Goal: Navigation & Orientation: Find specific page/section

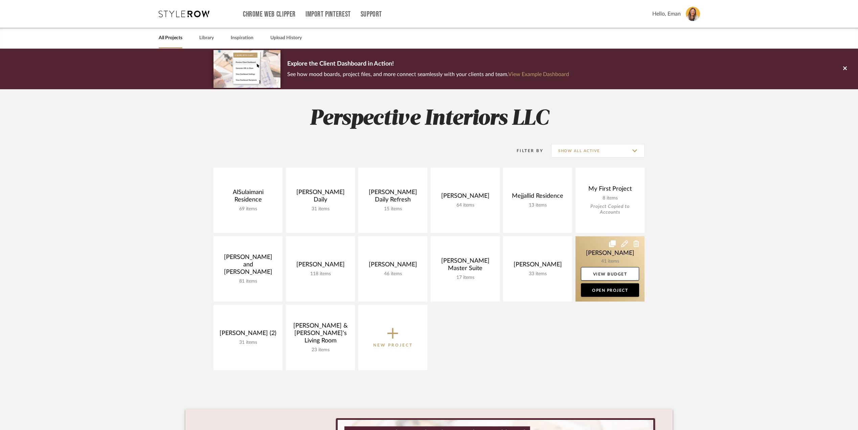
click at [588, 248] on link at bounding box center [610, 269] width 69 height 65
click at [599, 255] on link at bounding box center [610, 269] width 69 height 65
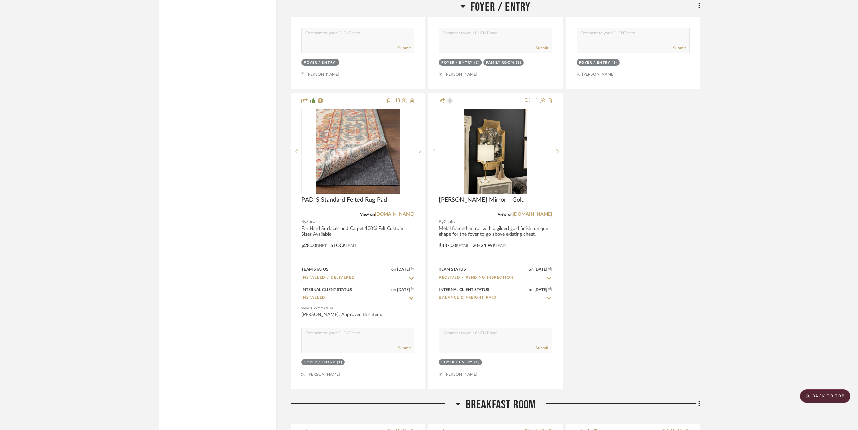
scroll to position [2662, 0]
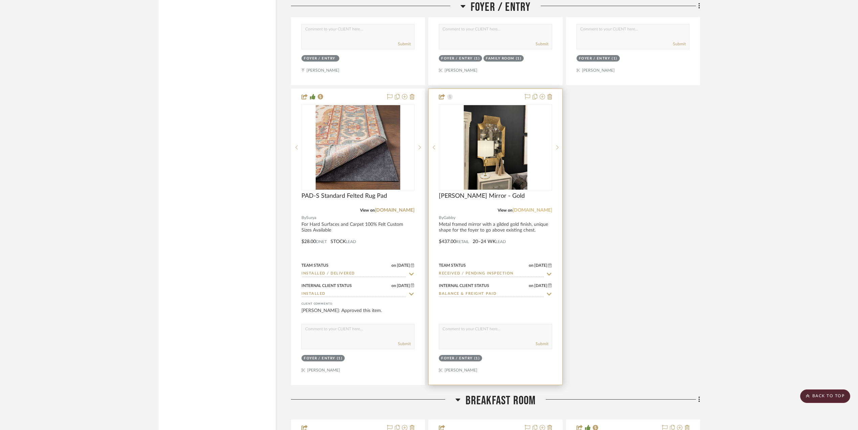
click at [540, 213] on link "[DOMAIN_NAME]" at bounding box center [533, 210] width 40 height 5
click at [476, 159] on img "0" at bounding box center [496, 147] width 64 height 85
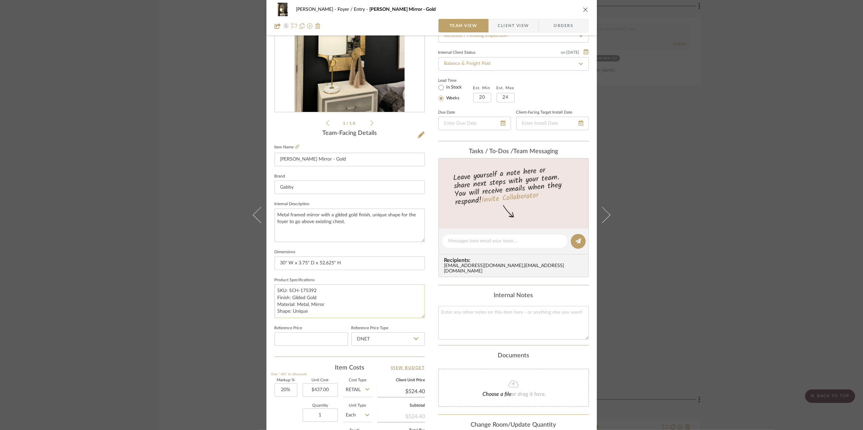
scroll to position [90, 0]
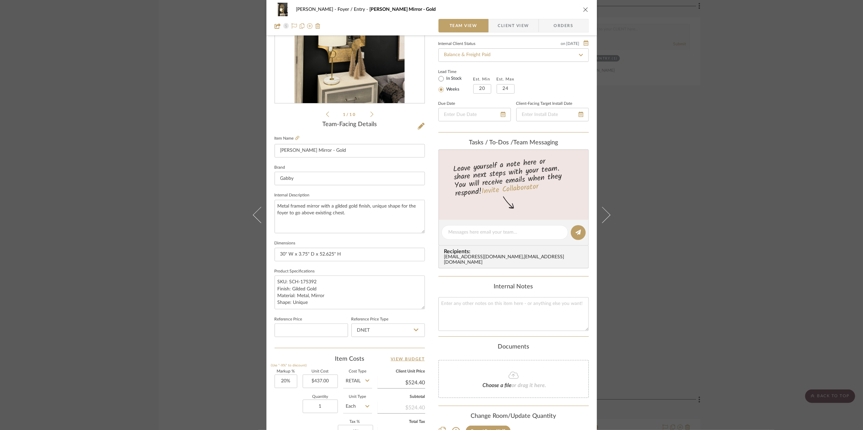
click at [820, 219] on div "[PERSON_NAME] Foyer / Entry [PERSON_NAME] Mirror - Gold Team View Client View O…" at bounding box center [431, 215] width 863 height 430
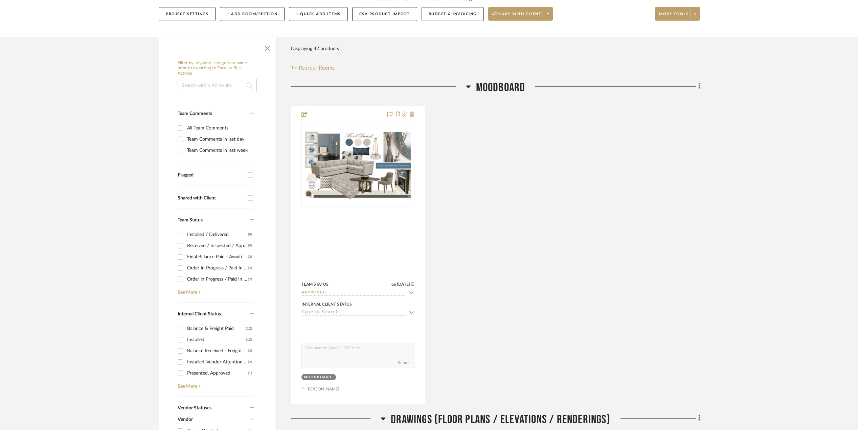
scroll to position [0, 0]
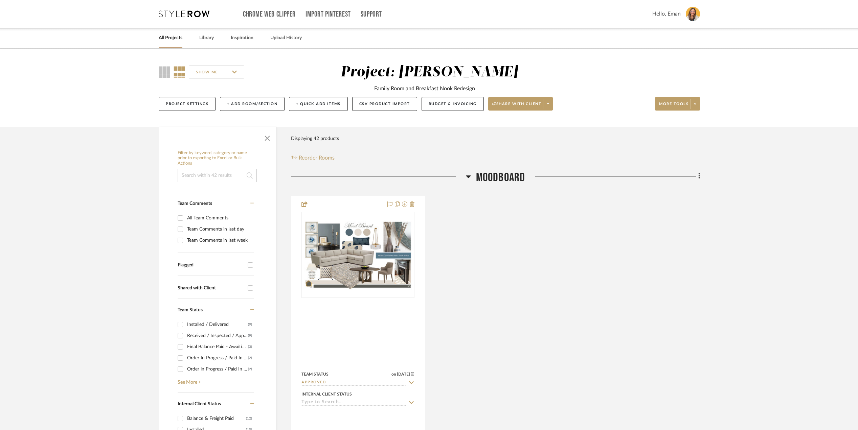
click at [168, 36] on link "All Projects" at bounding box center [171, 37] width 24 height 9
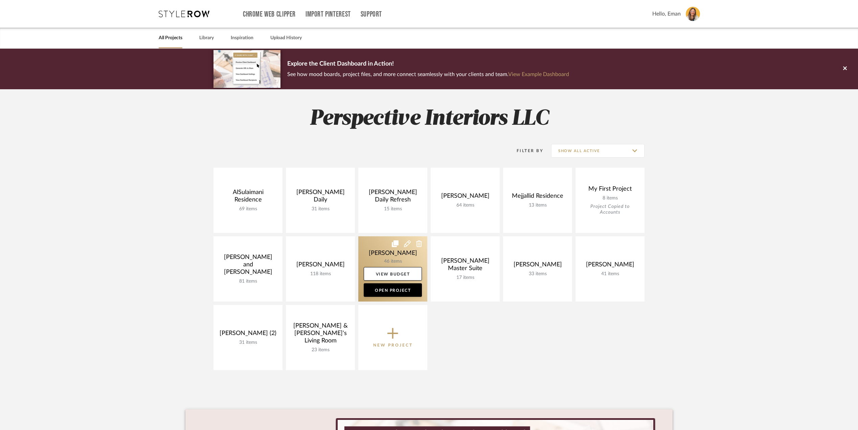
click at [378, 253] on link at bounding box center [392, 269] width 69 height 65
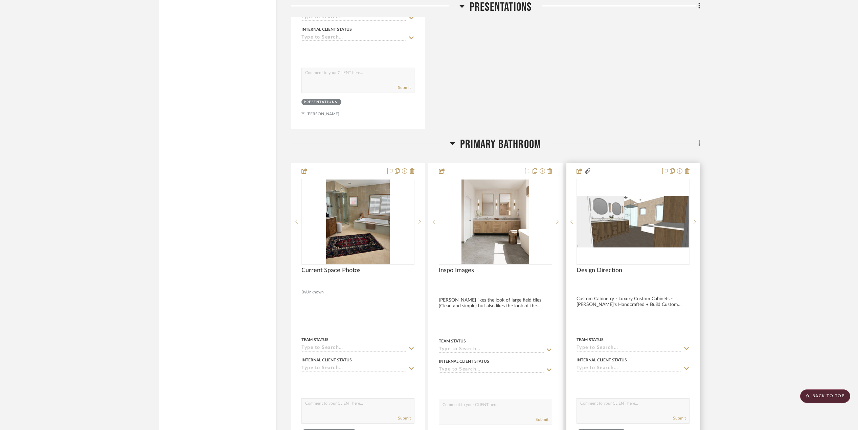
scroll to position [1353, 0]
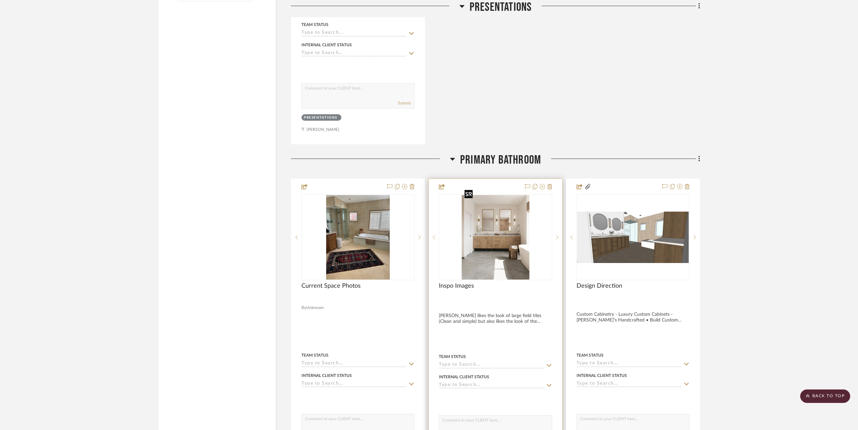
click at [0, 0] on img at bounding box center [0, 0] width 0 height 0
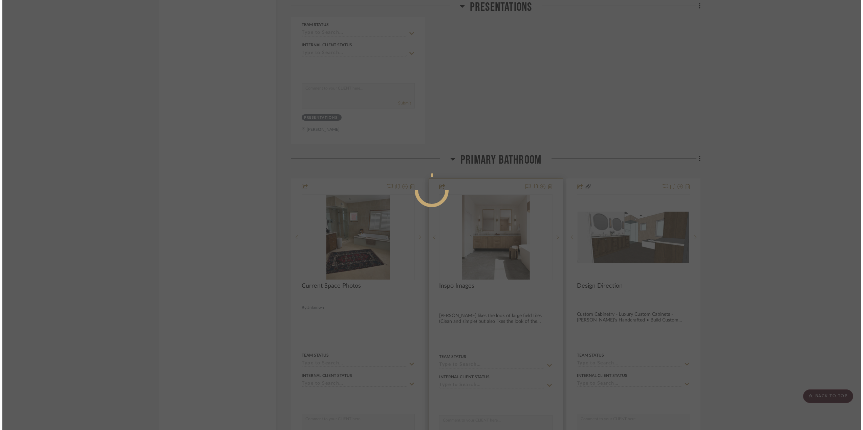
scroll to position [0, 0]
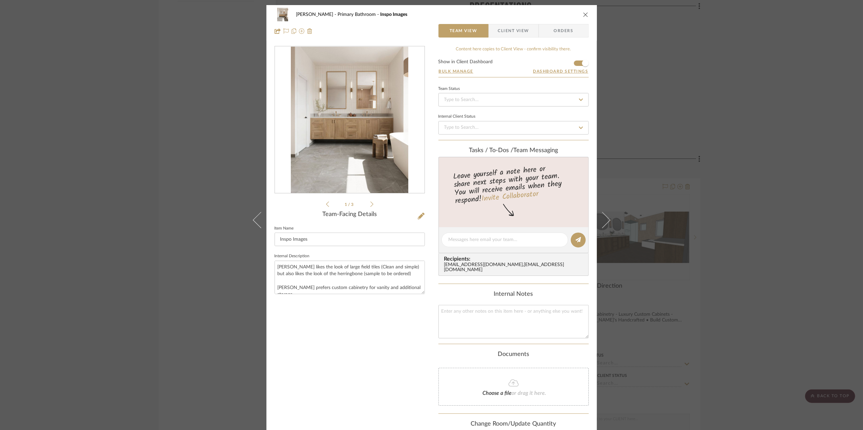
click at [372, 148] on img "0" at bounding box center [349, 120] width 117 height 147
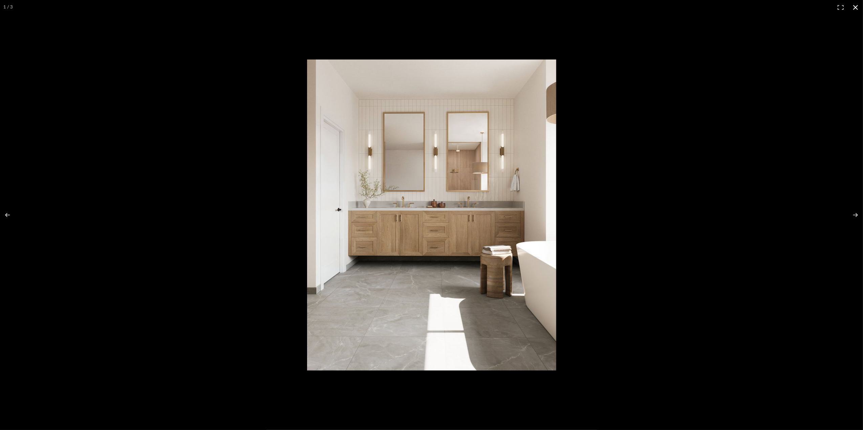
click at [854, 4] on button at bounding box center [855, 7] width 15 height 15
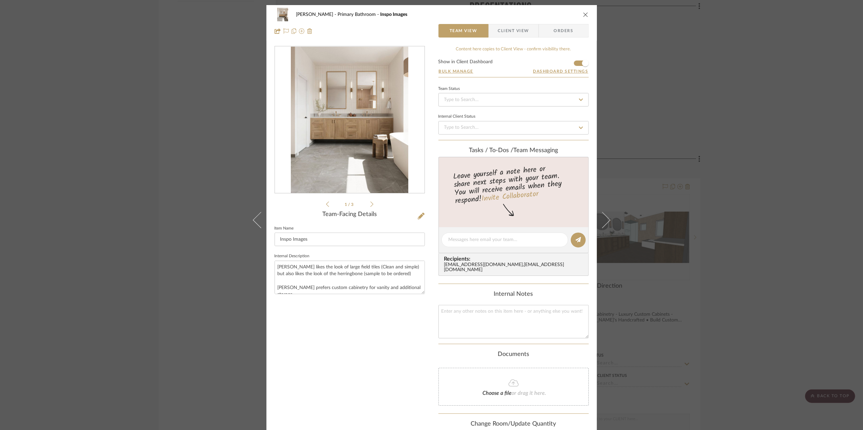
click at [751, 213] on div "[PERSON_NAME] Primary Bathroom Inspo Images Team View Client View Orders 1 / 3 …" at bounding box center [431, 215] width 863 height 430
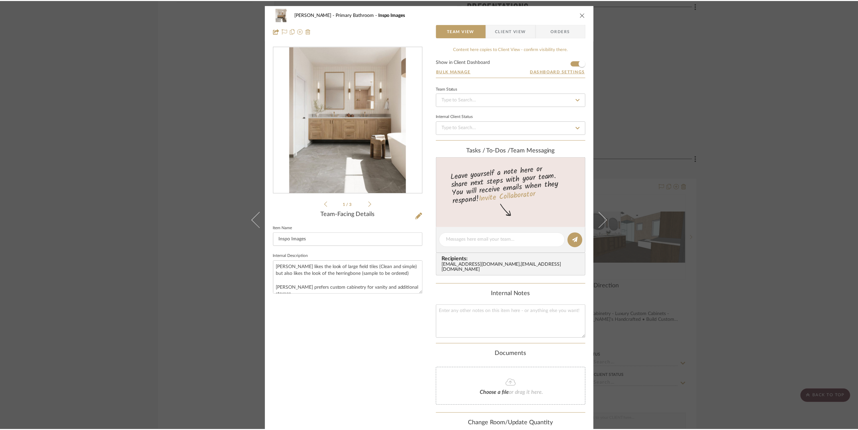
scroll to position [1353, 0]
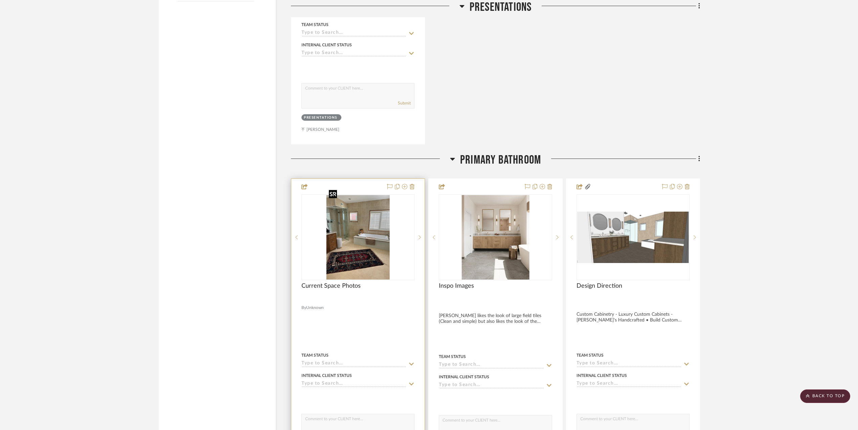
click at [355, 225] on img "0" at bounding box center [358, 237] width 64 height 85
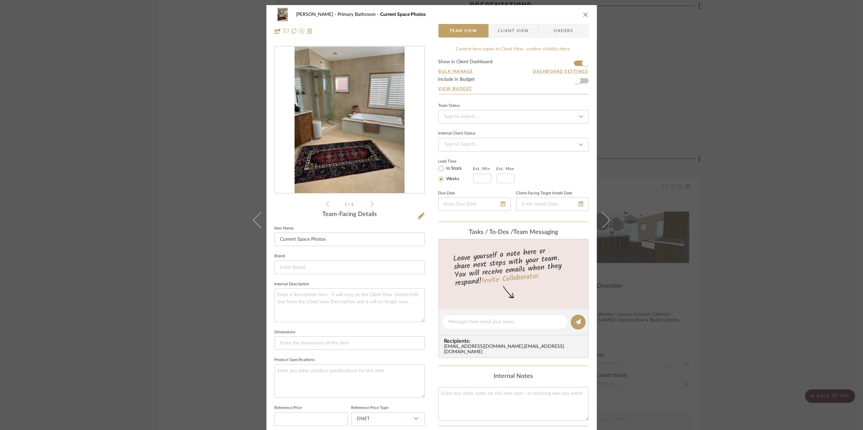
click at [312, 125] on img "0" at bounding box center [349, 120] width 110 height 147
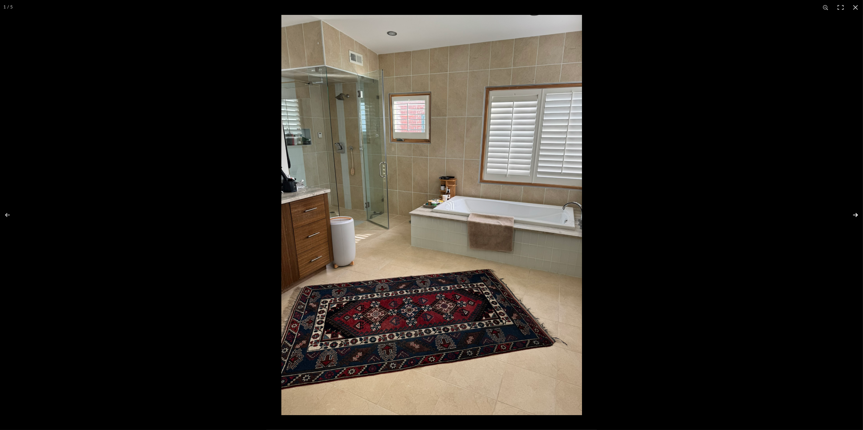
click at [855, 215] on button at bounding box center [851, 215] width 24 height 34
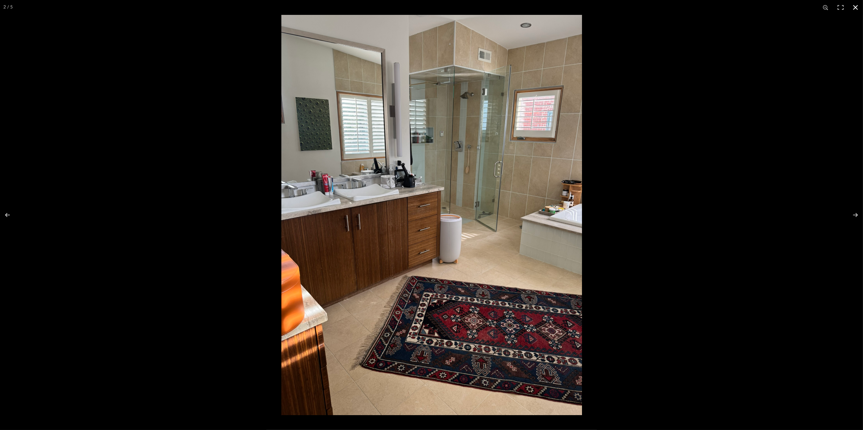
click at [858, 5] on button at bounding box center [855, 7] width 15 height 15
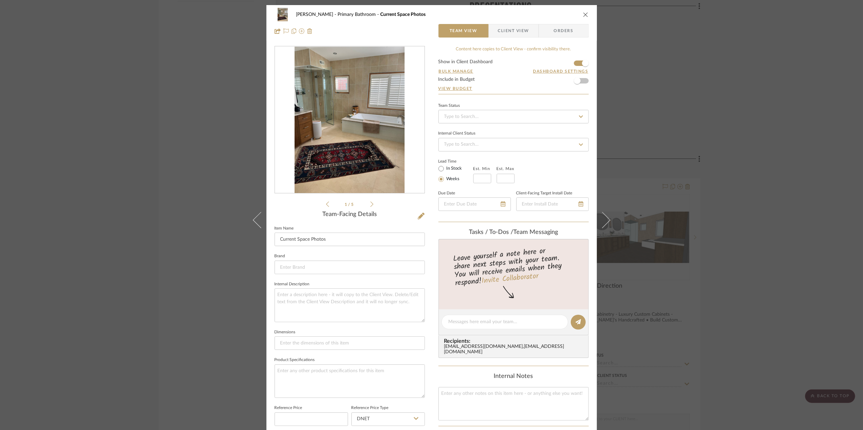
click at [729, 220] on div "[PERSON_NAME] Primary Bathroom Current Space Photos Team View Client View Order…" at bounding box center [431, 215] width 863 height 430
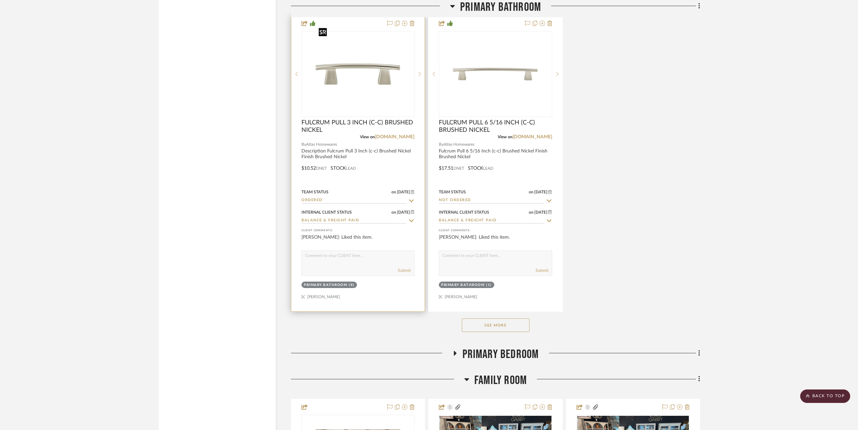
scroll to position [2120, 0]
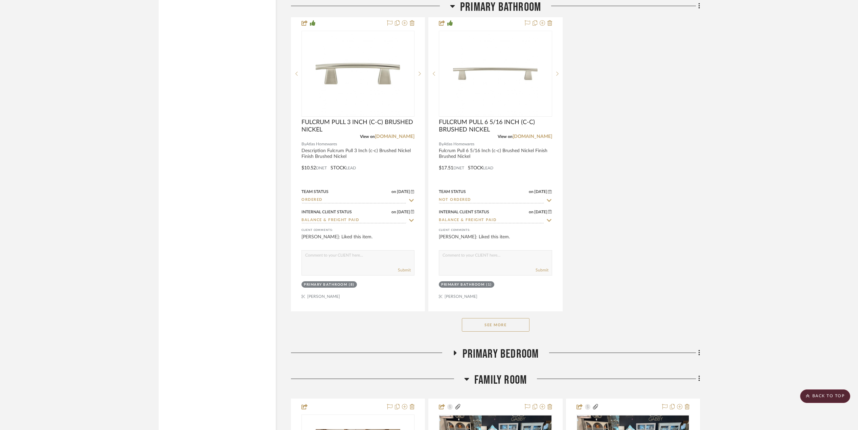
click at [483, 318] on button "See More" at bounding box center [496, 325] width 68 height 14
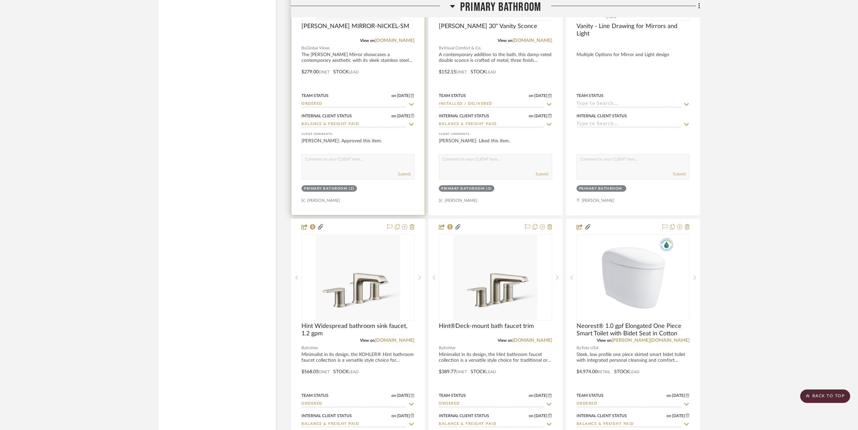
scroll to position [2526, 0]
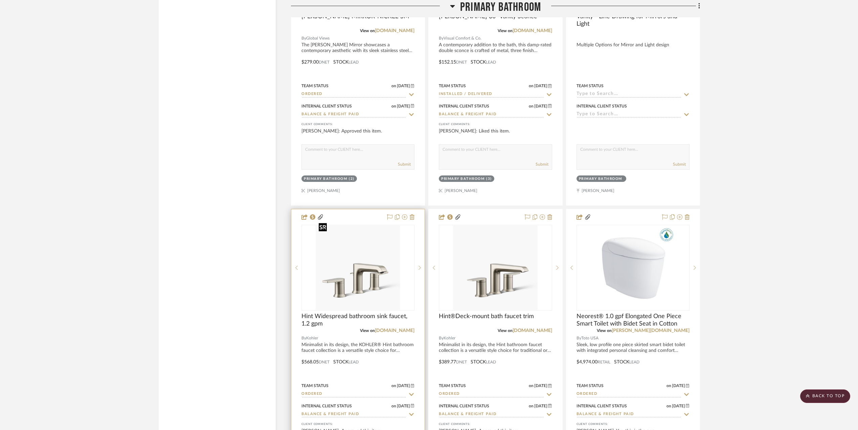
click at [363, 263] on img "0" at bounding box center [358, 268] width 85 height 85
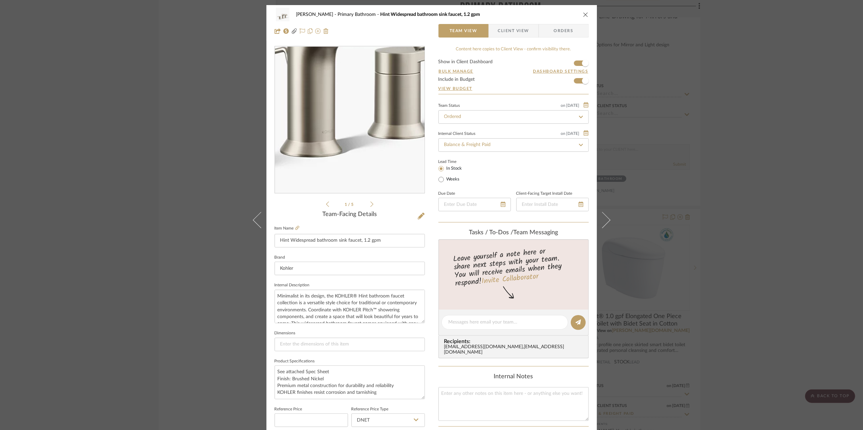
click at [360, 153] on img "0" at bounding box center [349, 120] width 147 height 147
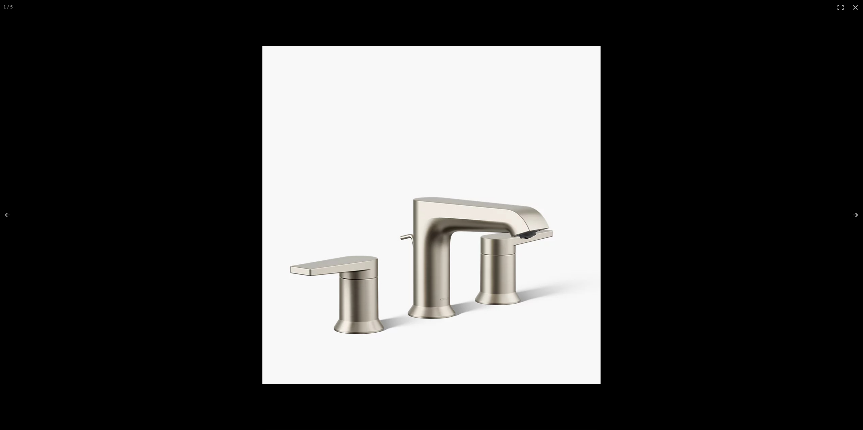
click at [857, 215] on button at bounding box center [851, 215] width 24 height 34
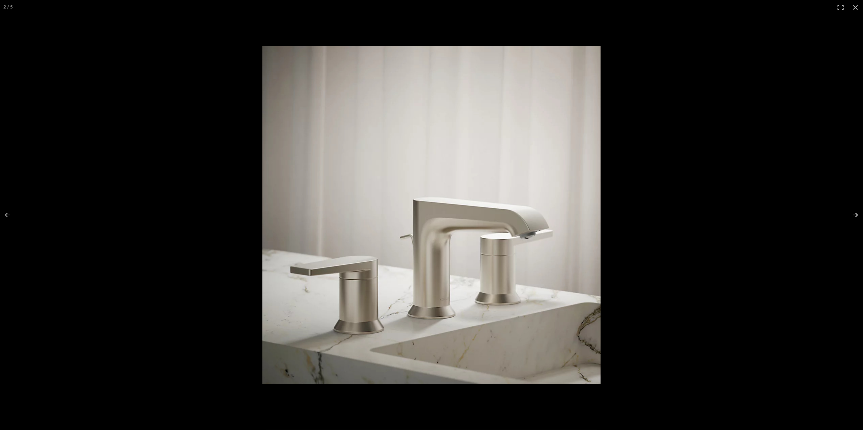
click at [857, 215] on button at bounding box center [851, 215] width 24 height 34
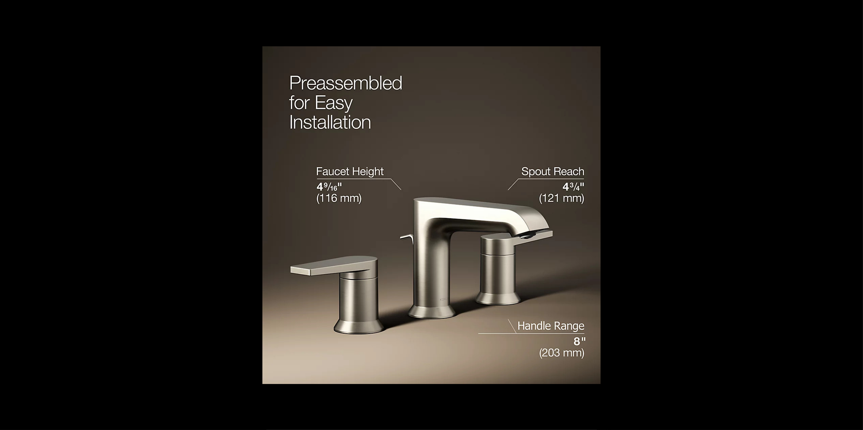
click at [857, 215] on button at bounding box center [851, 215] width 24 height 34
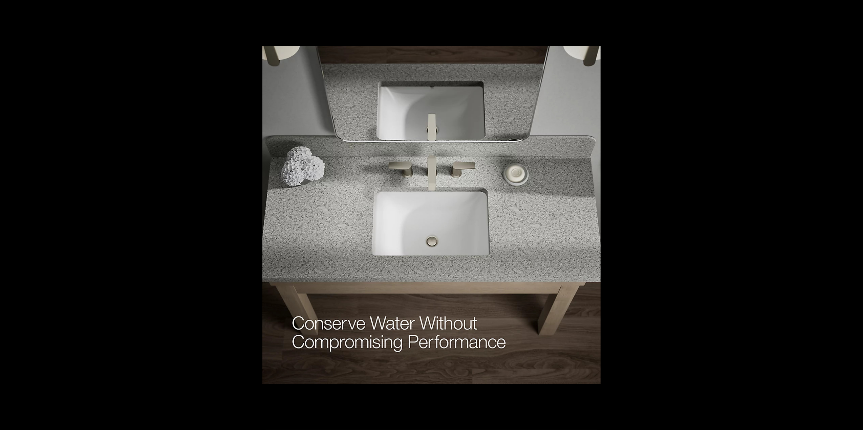
click at [857, 215] on button at bounding box center [851, 215] width 24 height 34
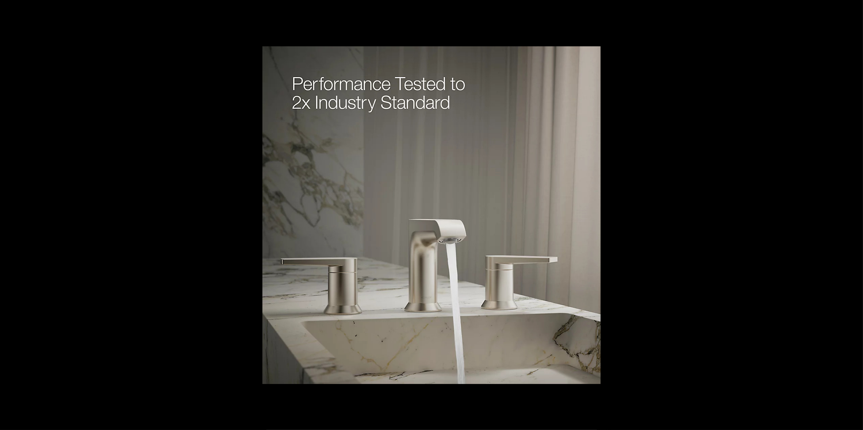
click at [857, 215] on button at bounding box center [851, 215] width 24 height 34
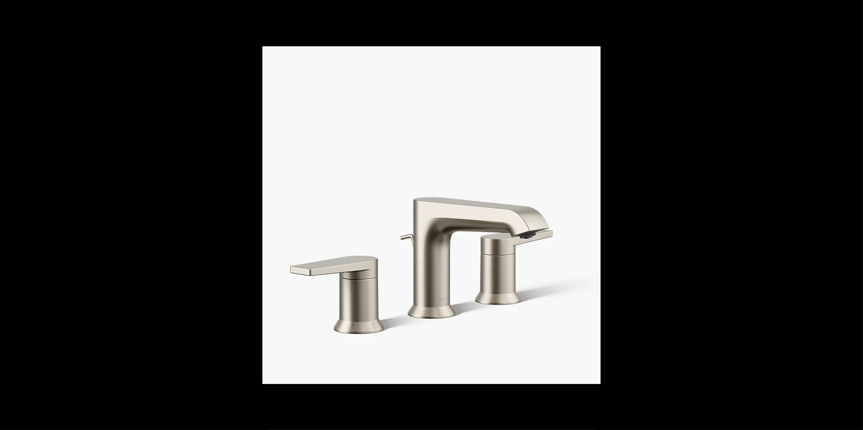
click at [857, 215] on button at bounding box center [851, 215] width 24 height 34
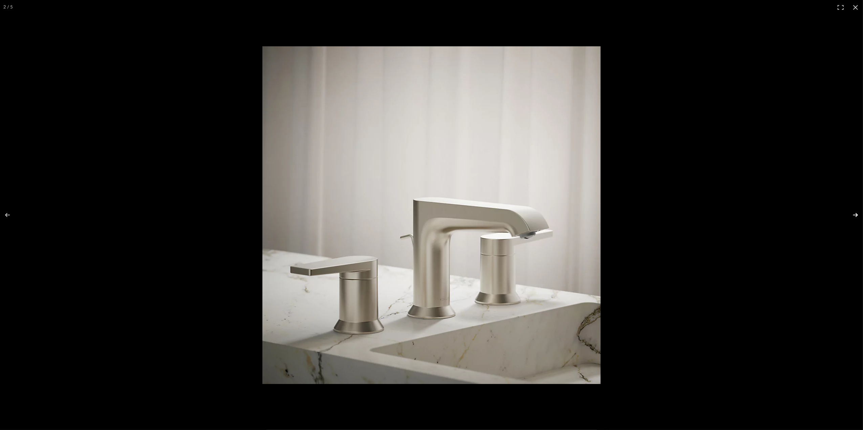
click at [857, 215] on button at bounding box center [851, 215] width 24 height 34
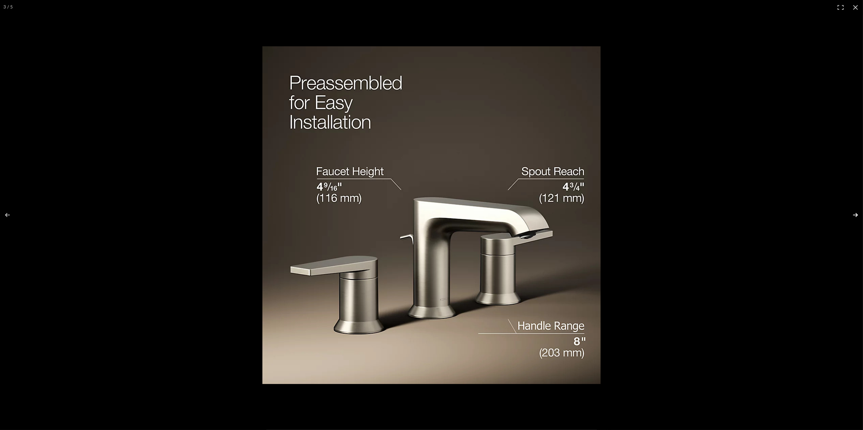
click at [857, 215] on button at bounding box center [851, 215] width 24 height 34
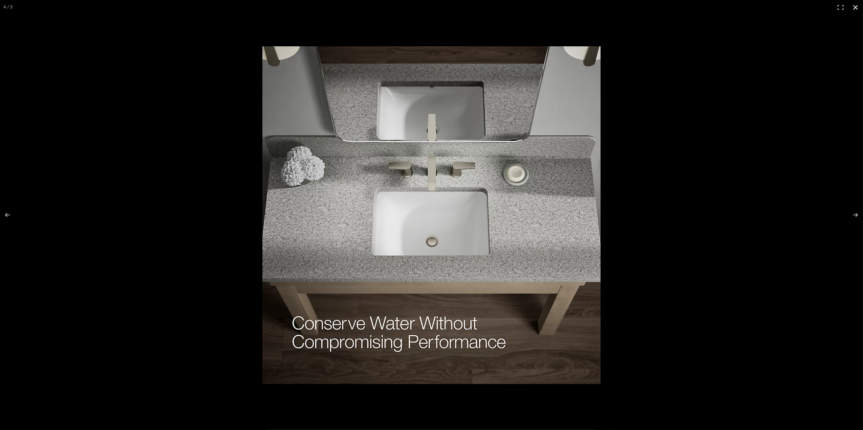
click at [857, 6] on button at bounding box center [855, 7] width 15 height 15
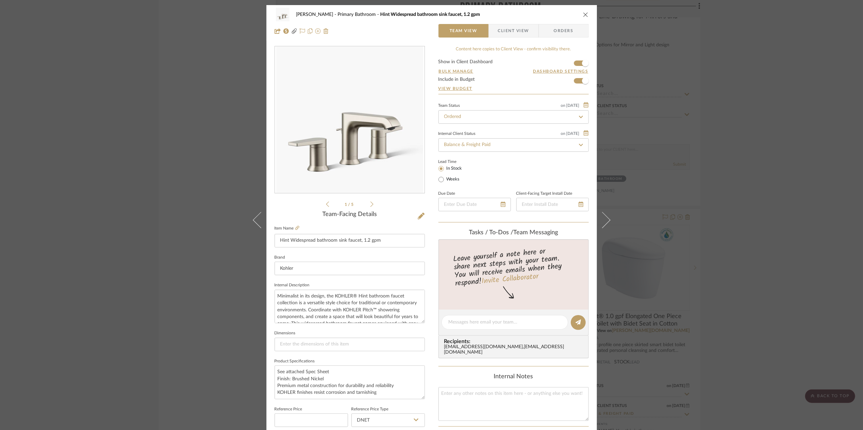
click at [752, 223] on div "[PERSON_NAME] Primary Bathroom Hint Widespread bathroom sink faucet, 1.2 gpm Te…" at bounding box center [431, 215] width 863 height 430
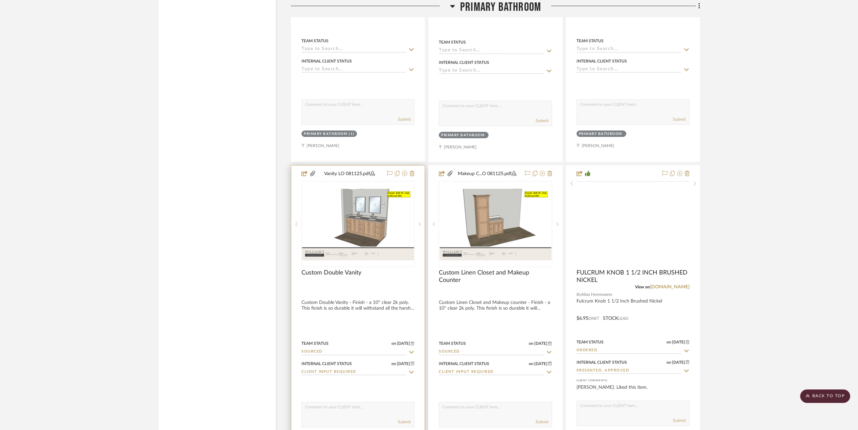
scroll to position [1669, 0]
click at [357, 213] on img "0" at bounding box center [358, 223] width 112 height 72
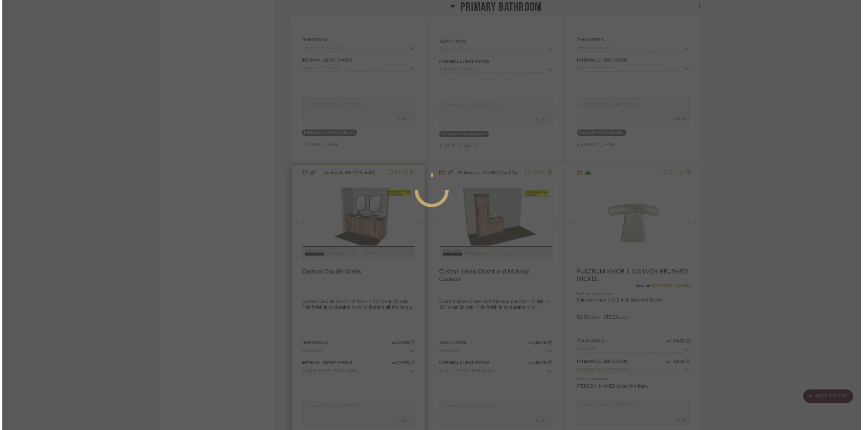
scroll to position [0, 0]
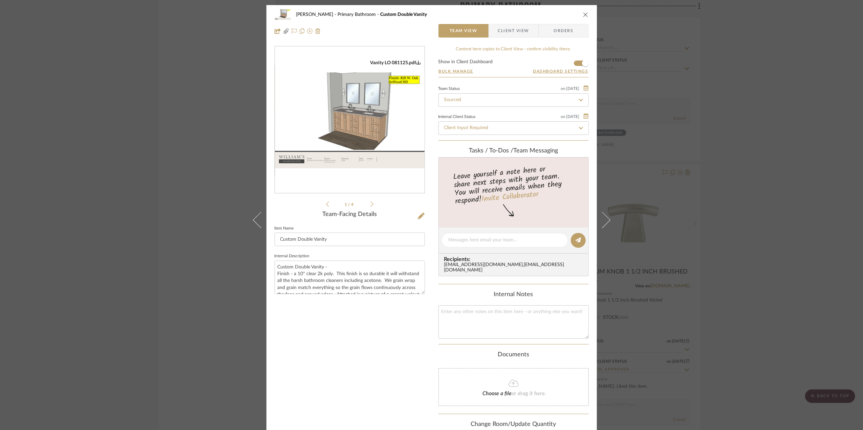
click at [368, 132] on img "0" at bounding box center [350, 120] width 150 height 97
click at [792, 191] on div "[PERSON_NAME] Primary Bathroom Custom Double Vanity Team View Client View Order…" at bounding box center [431, 215] width 863 height 430
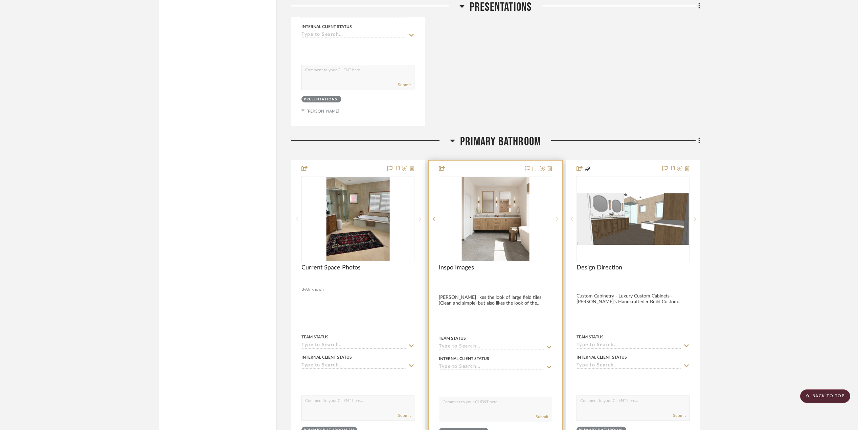
scroll to position [1218, 0]
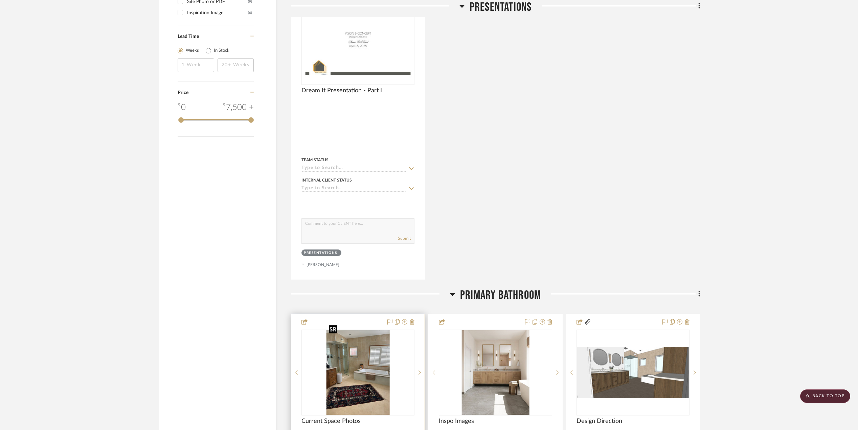
click at [347, 359] on img "0" at bounding box center [358, 373] width 64 height 85
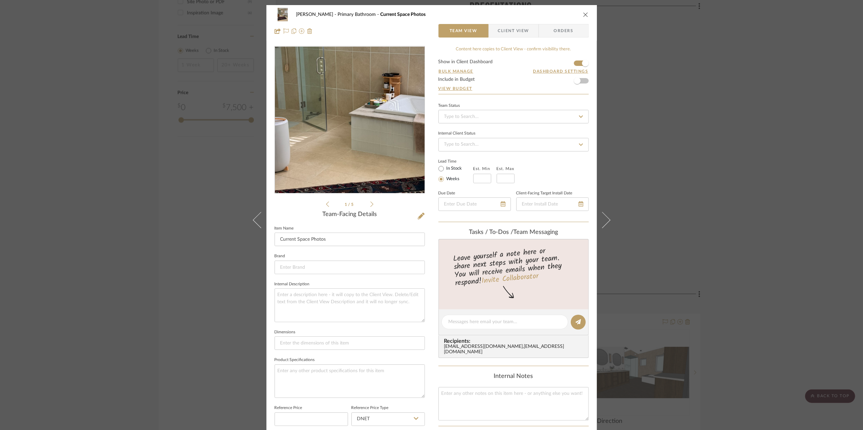
click at [339, 122] on img "0" at bounding box center [349, 120] width 110 height 147
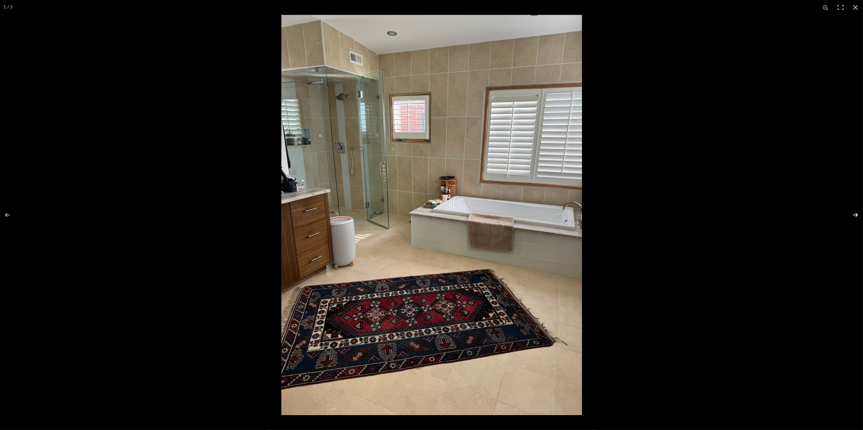
click at [855, 215] on button at bounding box center [851, 215] width 24 height 34
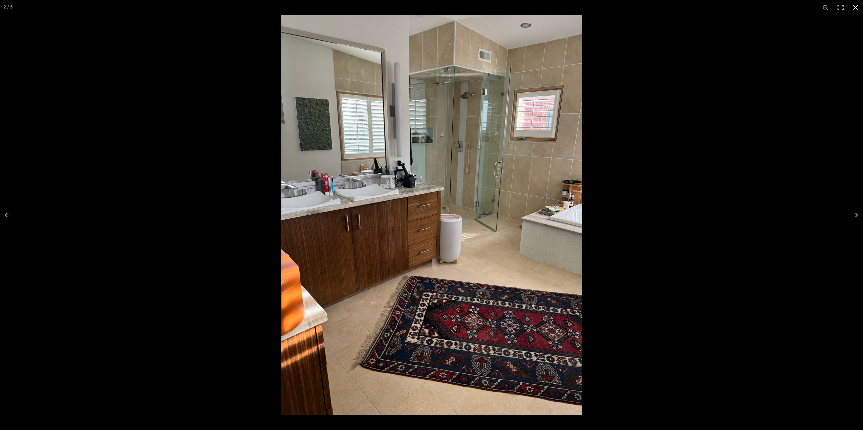
click at [853, 5] on button at bounding box center [855, 7] width 15 height 15
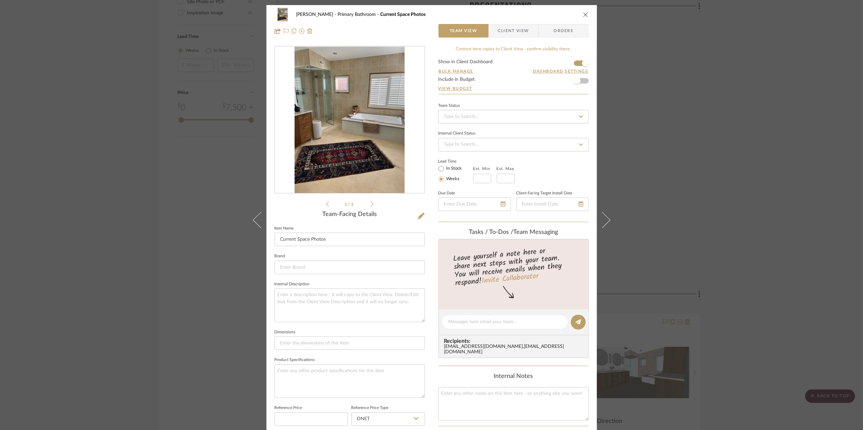
click at [782, 172] on div "[PERSON_NAME] Primary Bathroom Current Space Photos Team View Client View Order…" at bounding box center [431, 215] width 863 height 430
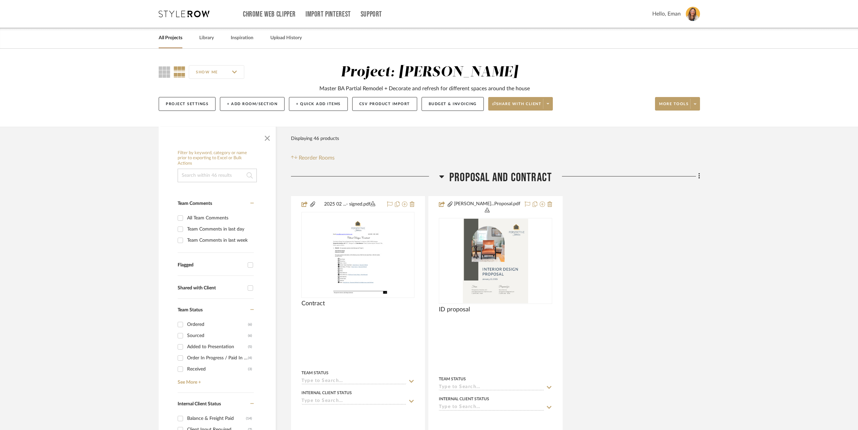
click at [181, 11] on icon at bounding box center [184, 13] width 51 height 7
